Goal: Find specific page/section: Find specific page/section

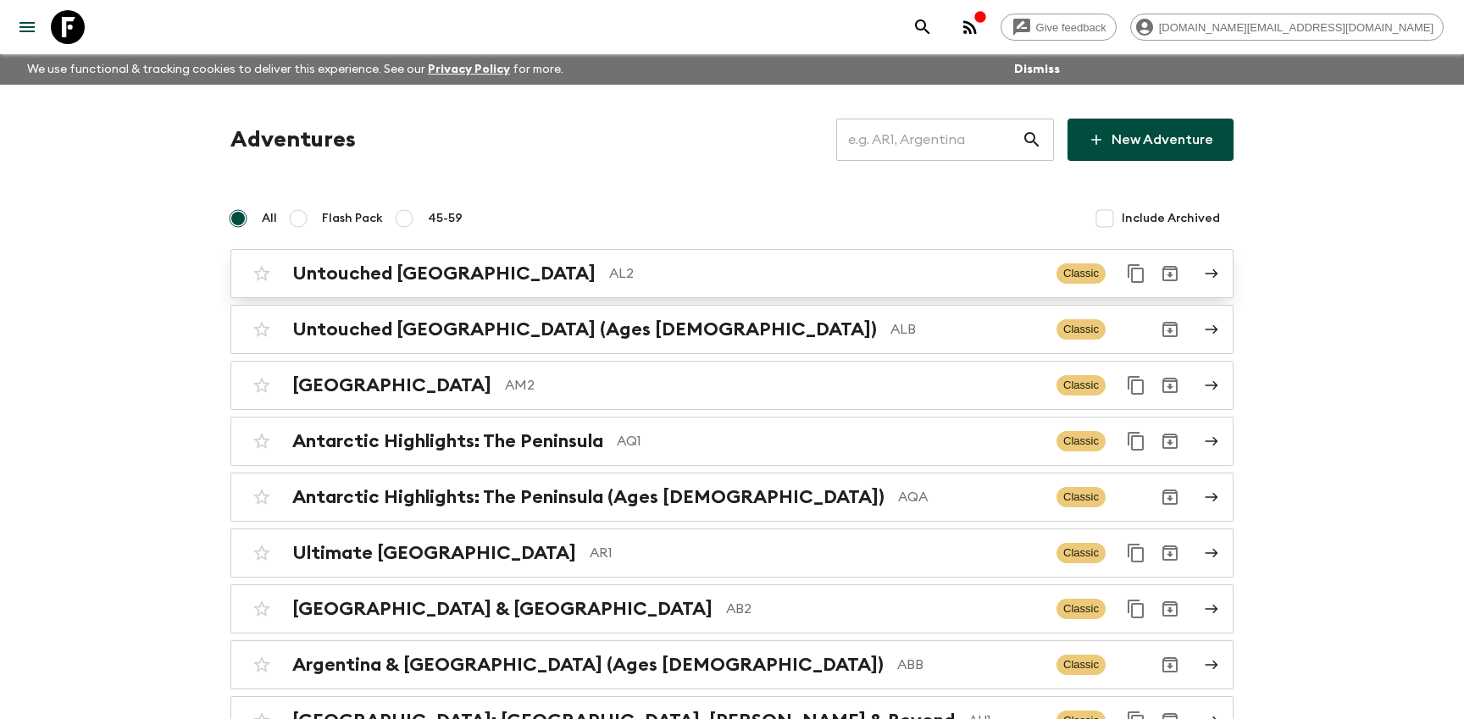
click at [687, 279] on p "AL2" at bounding box center [826, 273] width 434 height 20
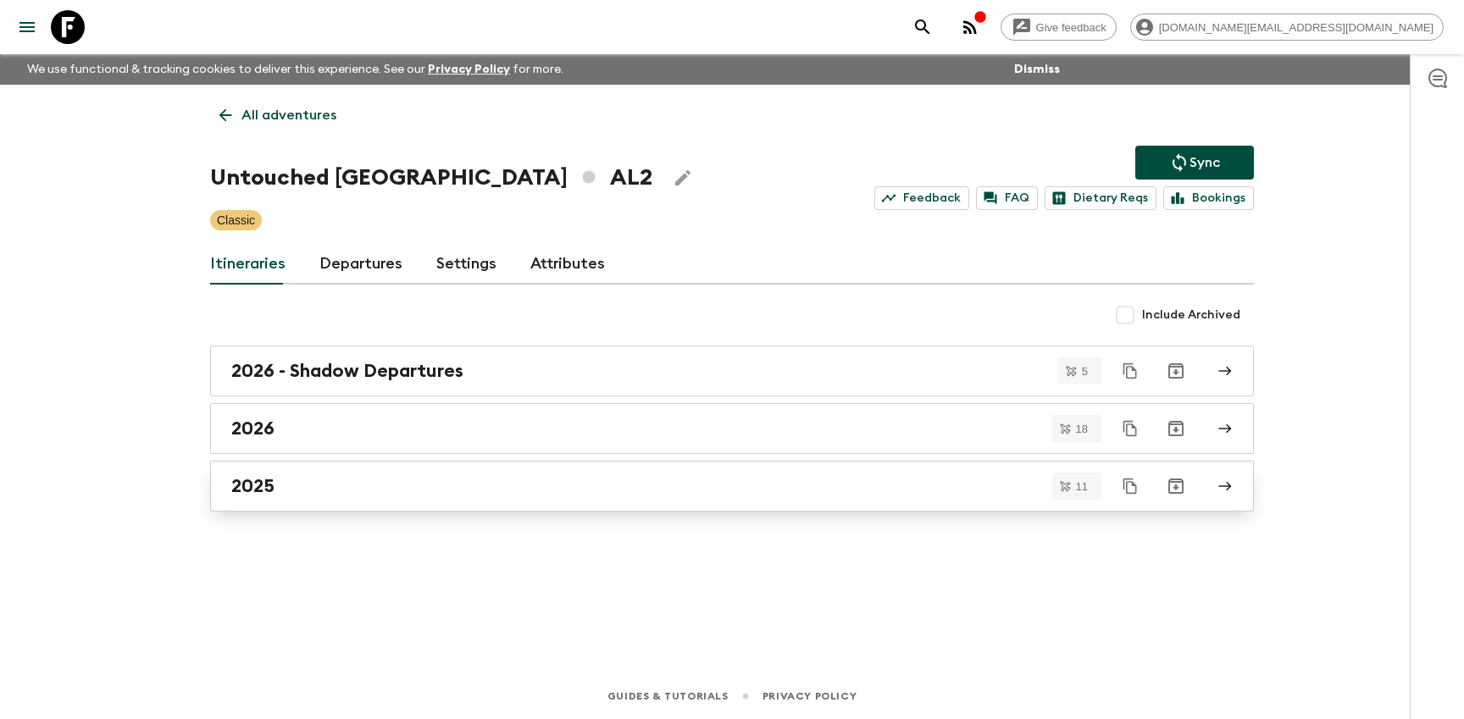
click at [491, 480] on div "2025" at bounding box center [715, 486] width 969 height 22
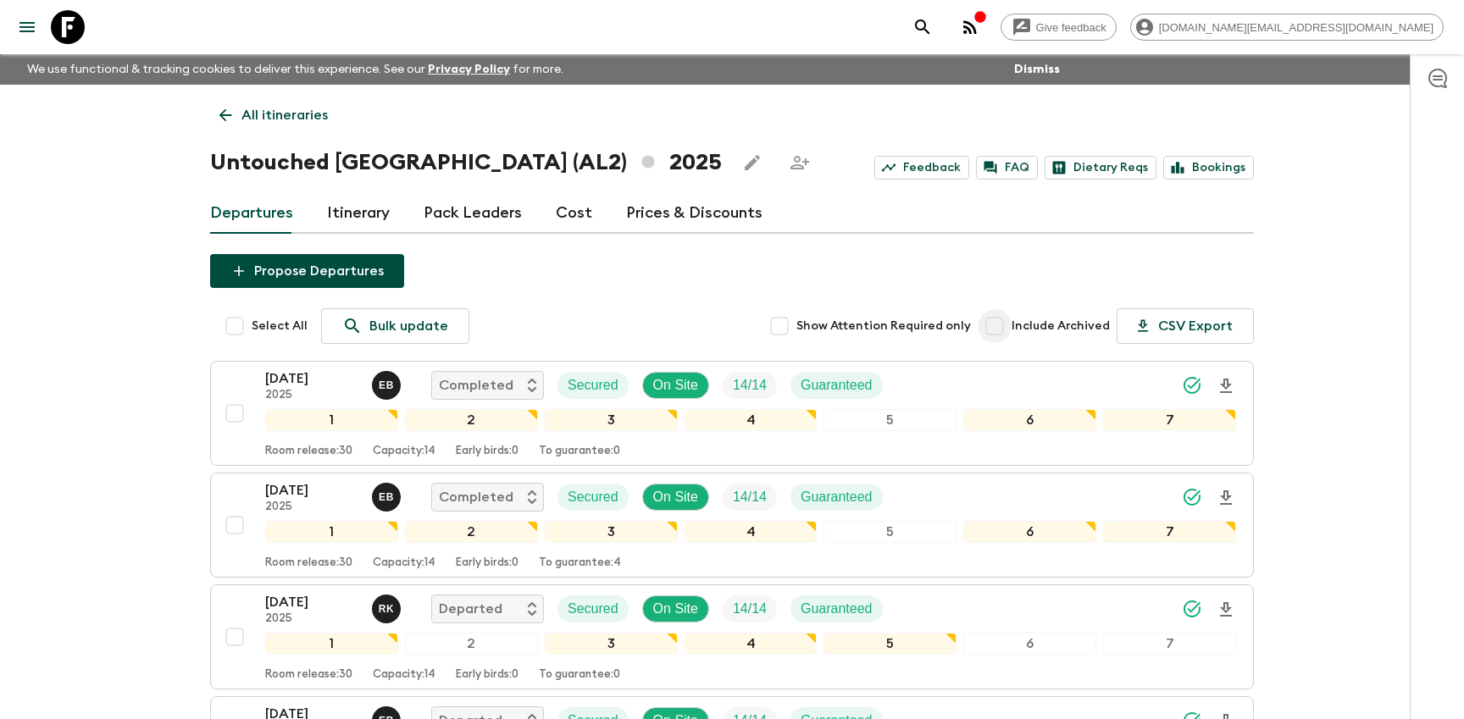
click at [1011, 329] on input "Include Archived" at bounding box center [994, 326] width 34 height 34
checkbox input "true"
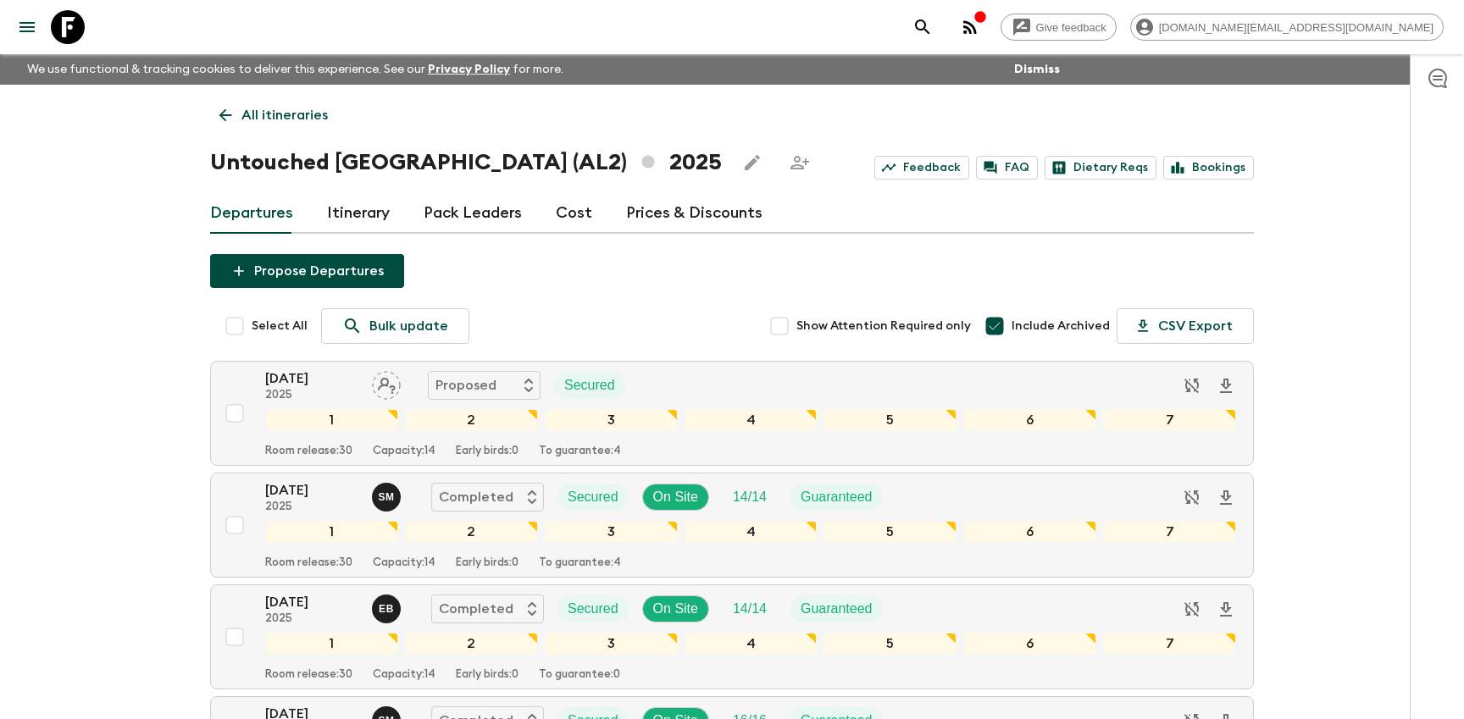
click at [1427, 268] on div at bounding box center [1436, 386] width 54 height 665
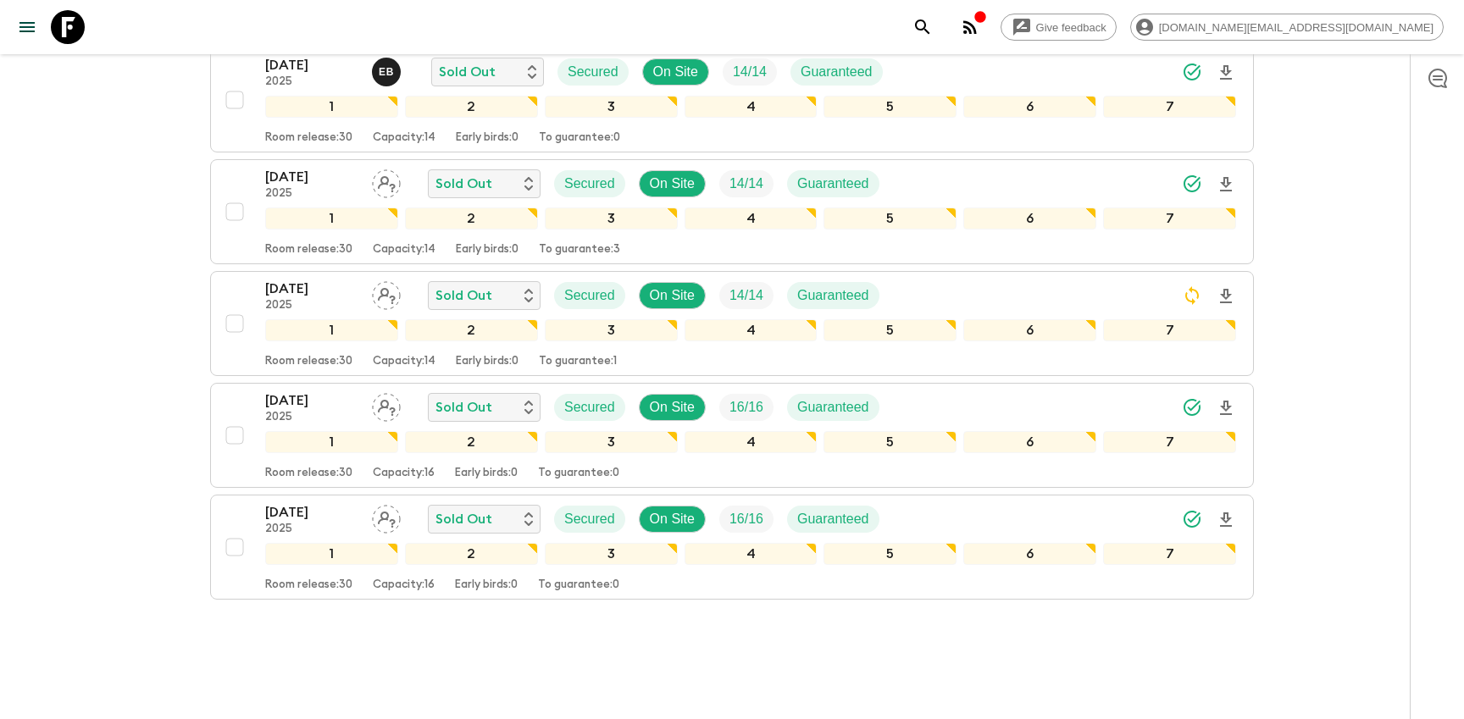
scroll to position [2338, 0]
